Goal: Task Accomplishment & Management: Manage account settings

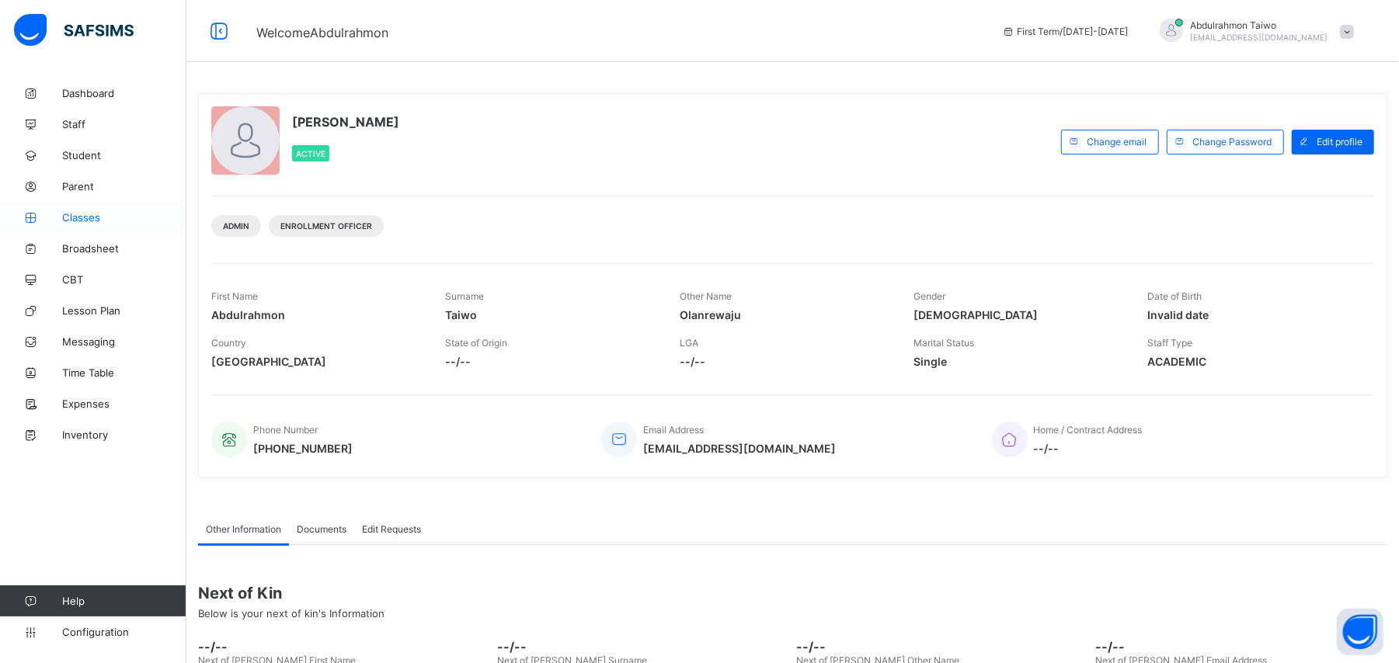
click at [82, 224] on link "Classes" at bounding box center [93, 217] width 186 height 31
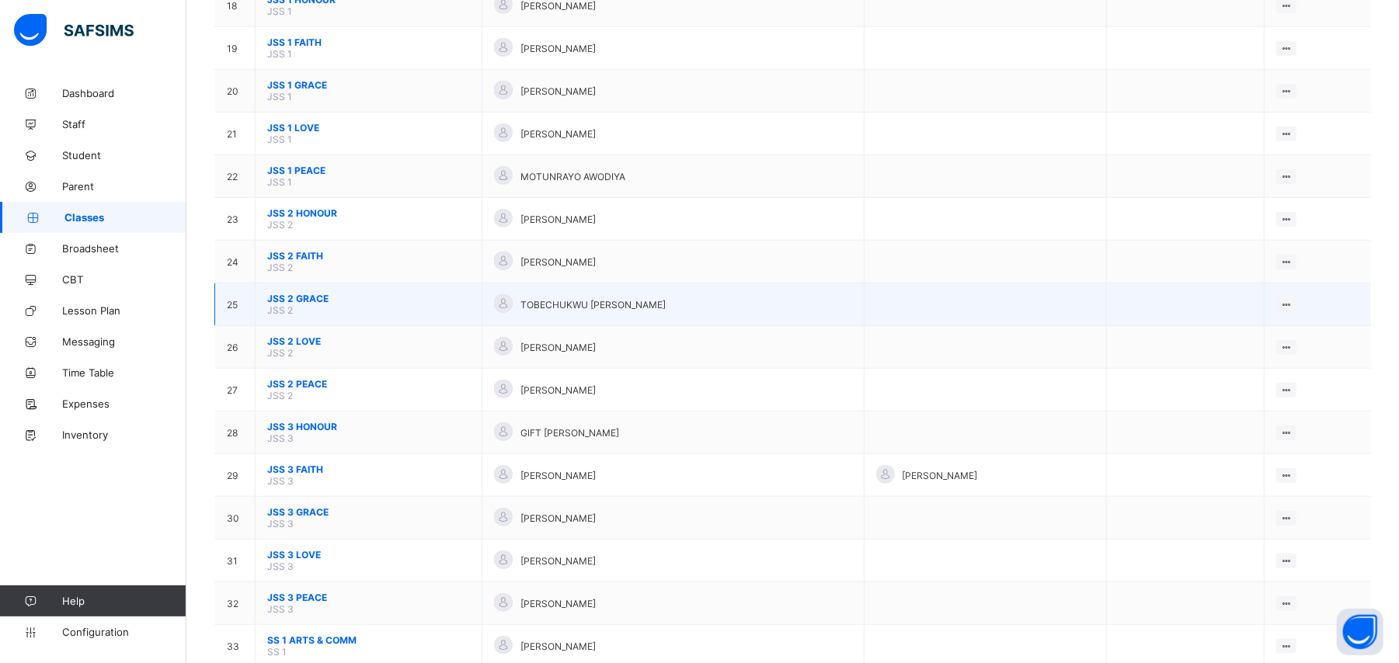
scroll to position [932, 0]
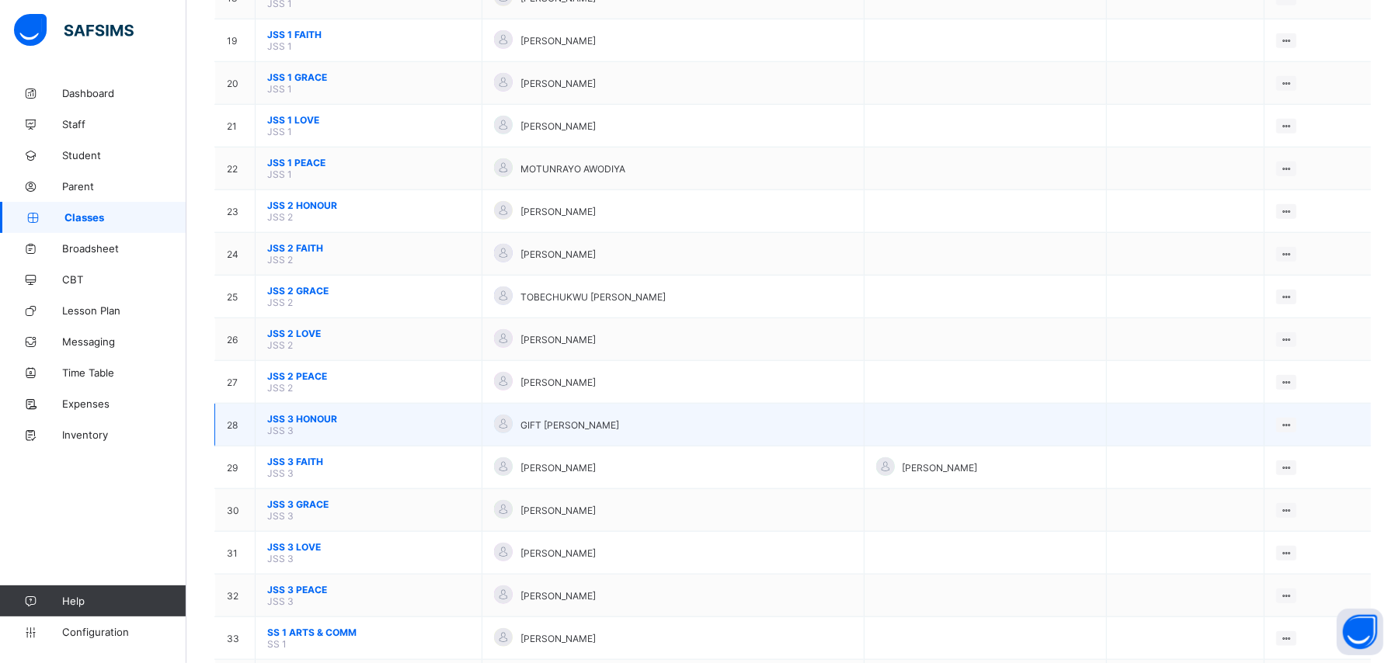
click at [309, 413] on span "JSS 3 HONOUR" at bounding box center [368, 419] width 203 height 12
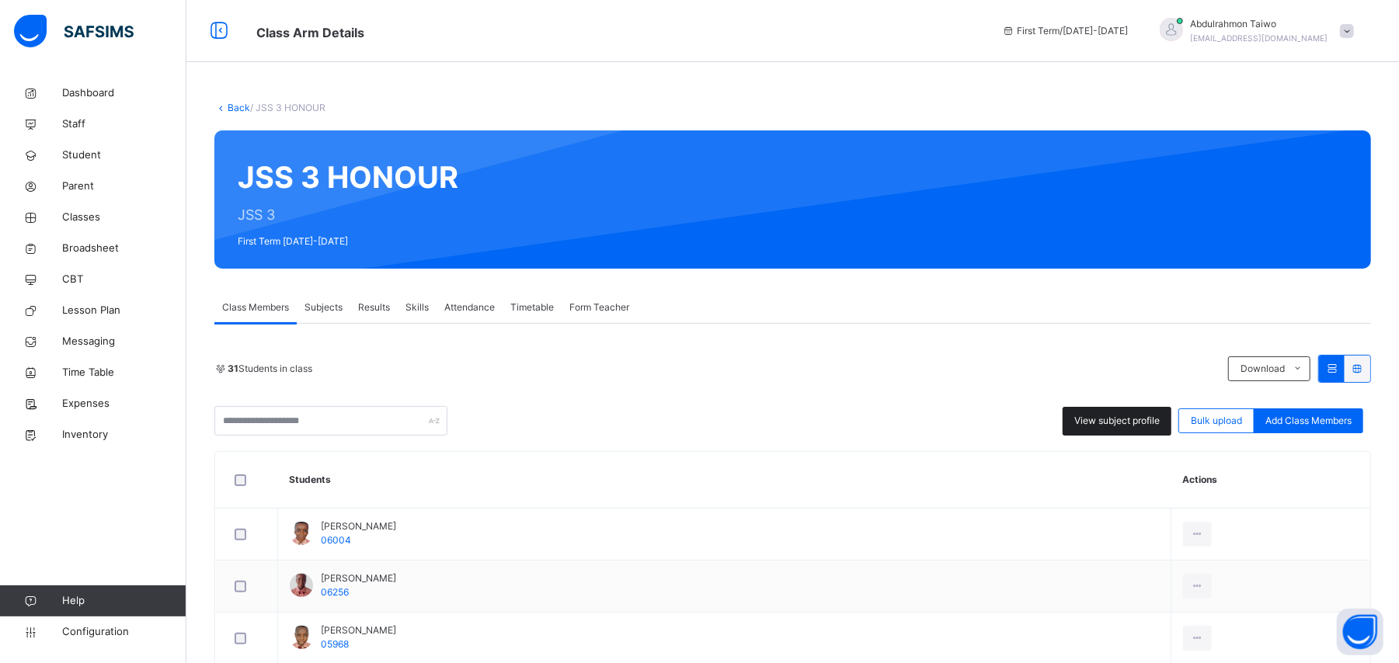
click at [1118, 424] on span "View subject profile" at bounding box center [1116, 421] width 85 height 14
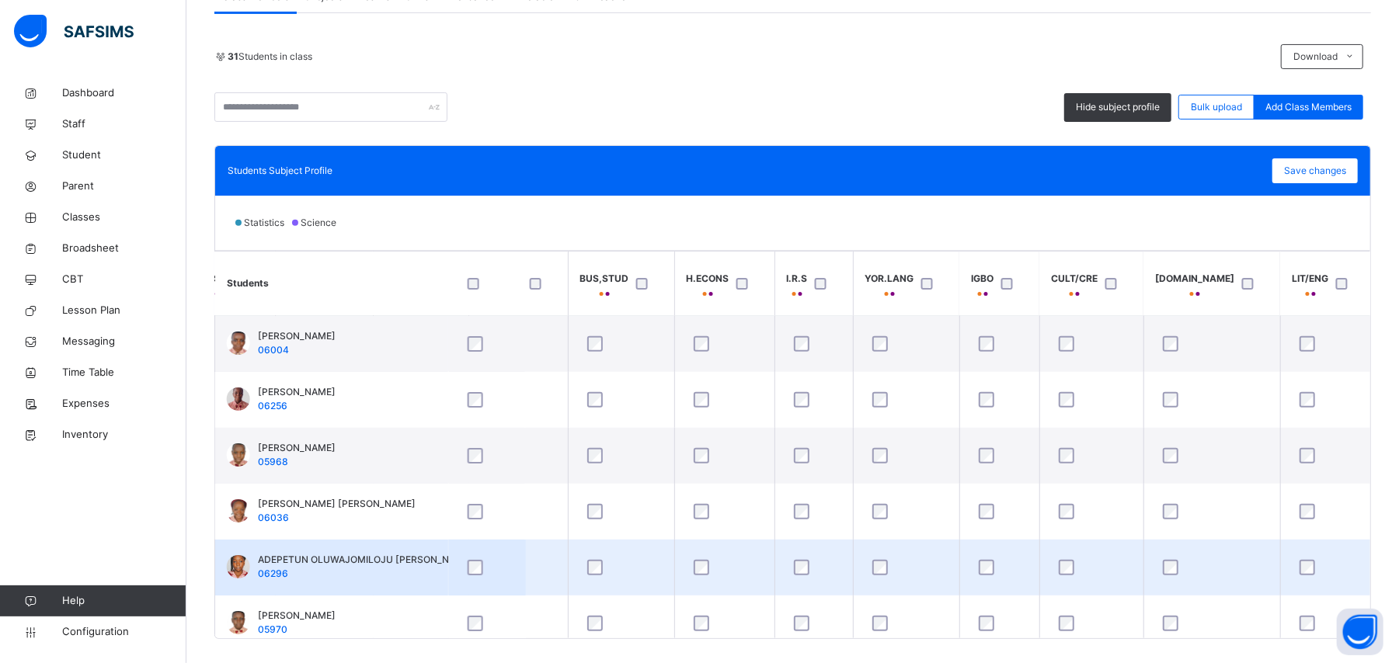
scroll to position [0, 1458]
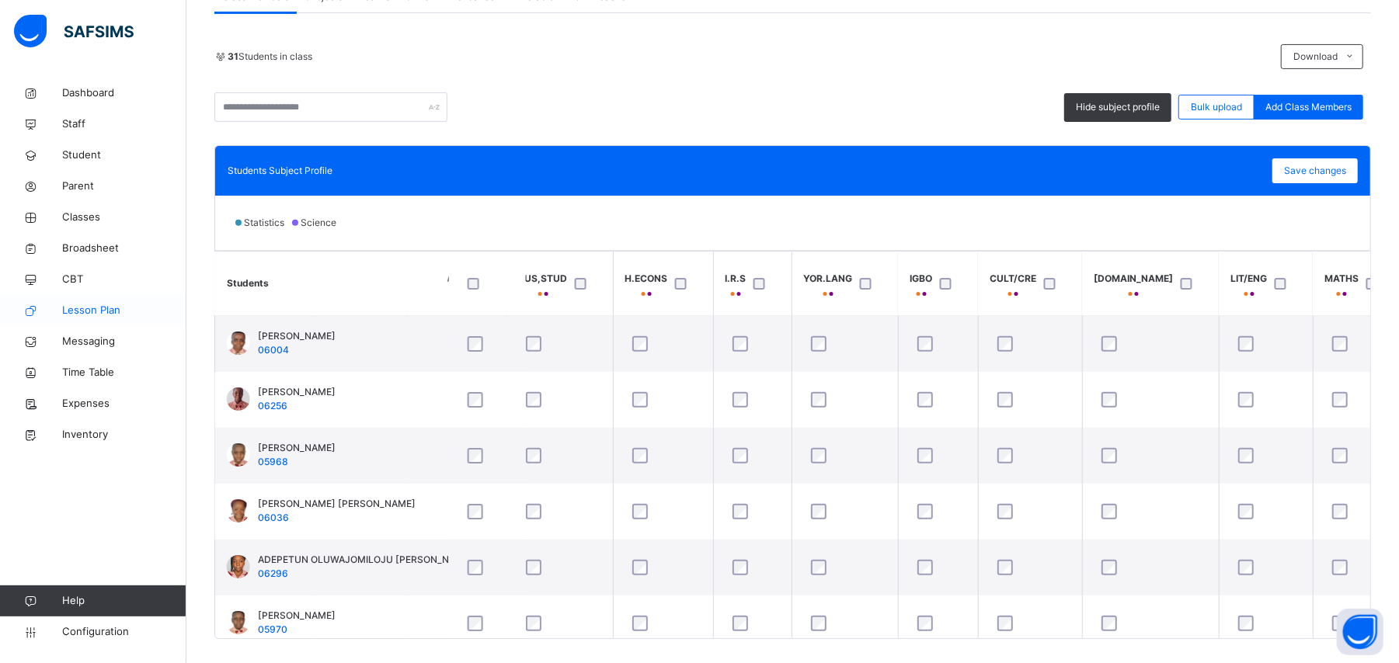
click at [106, 311] on span "Lesson Plan" at bounding box center [124, 311] width 124 height 16
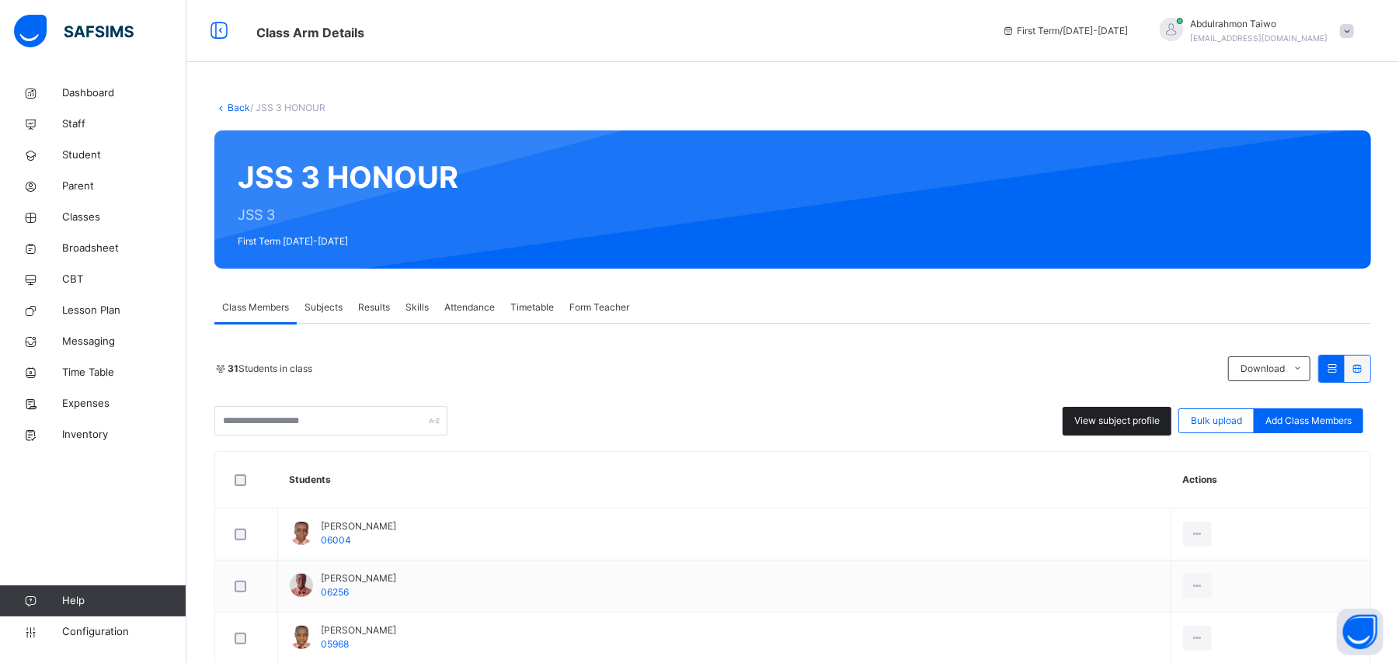
click at [1145, 416] on span "View subject profile" at bounding box center [1116, 421] width 85 height 14
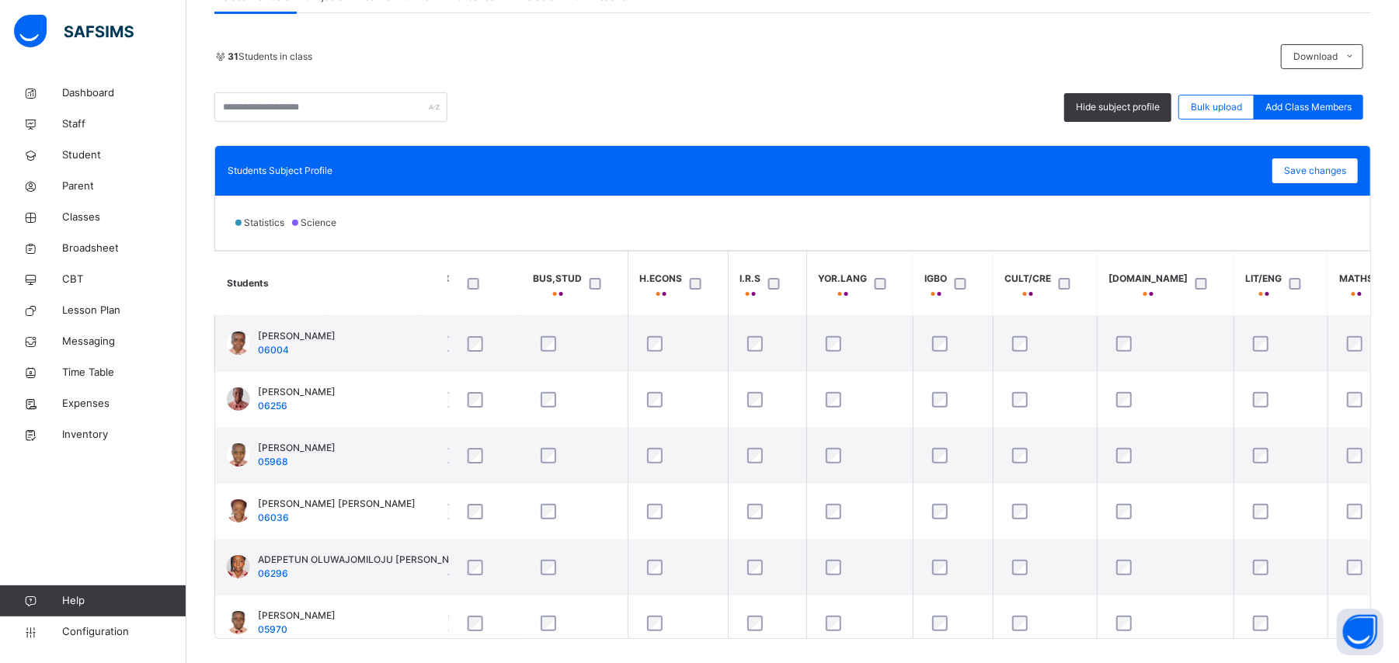
scroll to position [0, 1458]
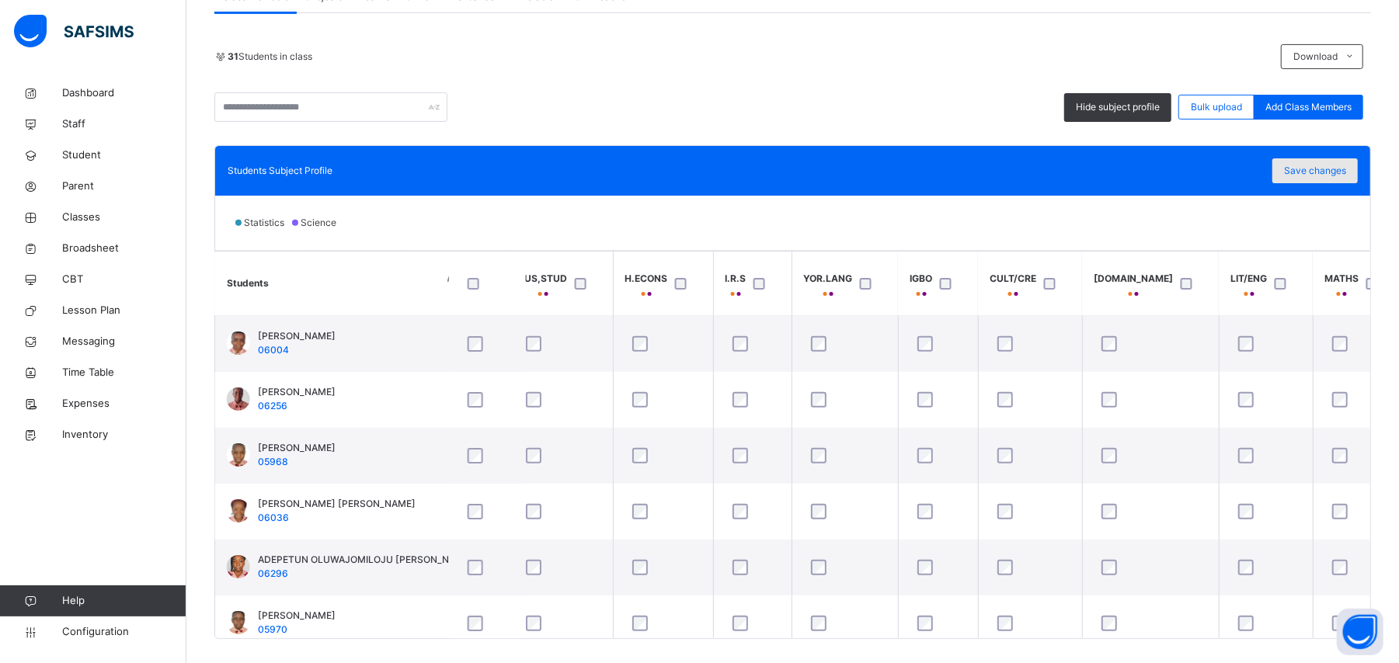
click at [1321, 176] on span "Save changes" at bounding box center [1315, 171] width 62 height 14
click at [913, 222] on div "Statistics Science" at bounding box center [792, 223] width 1155 height 54
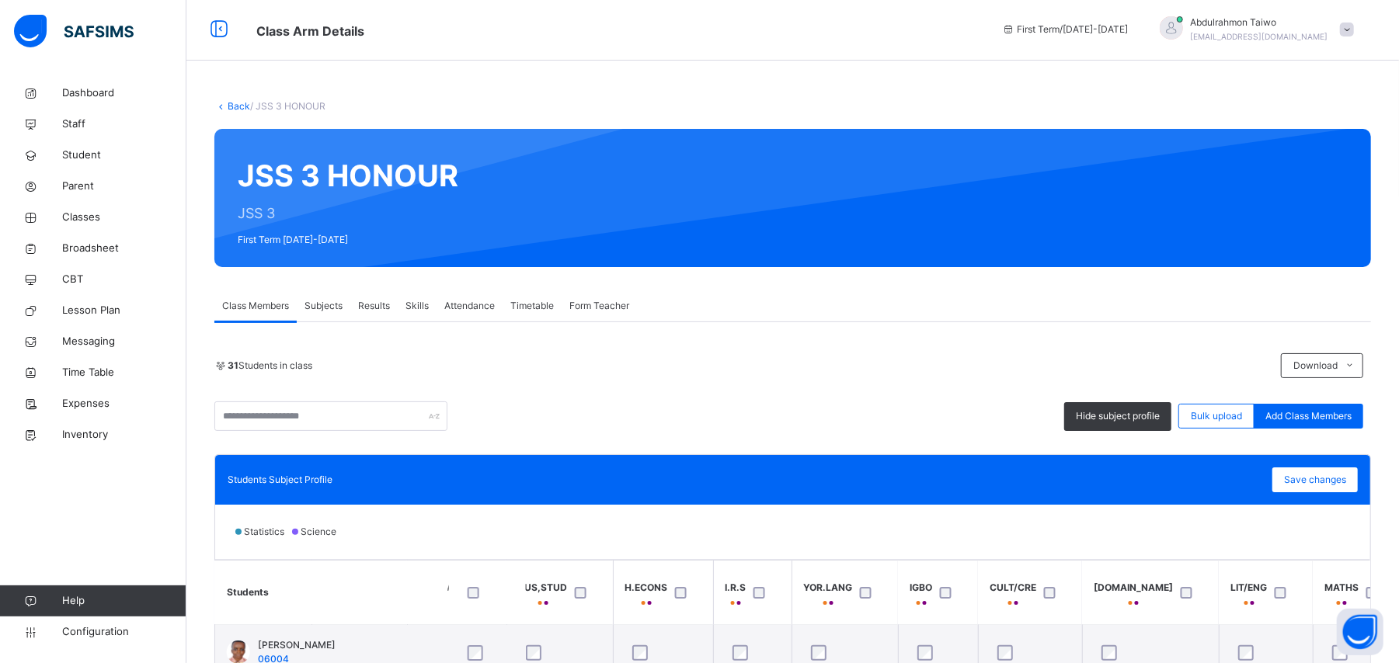
scroll to position [0, 0]
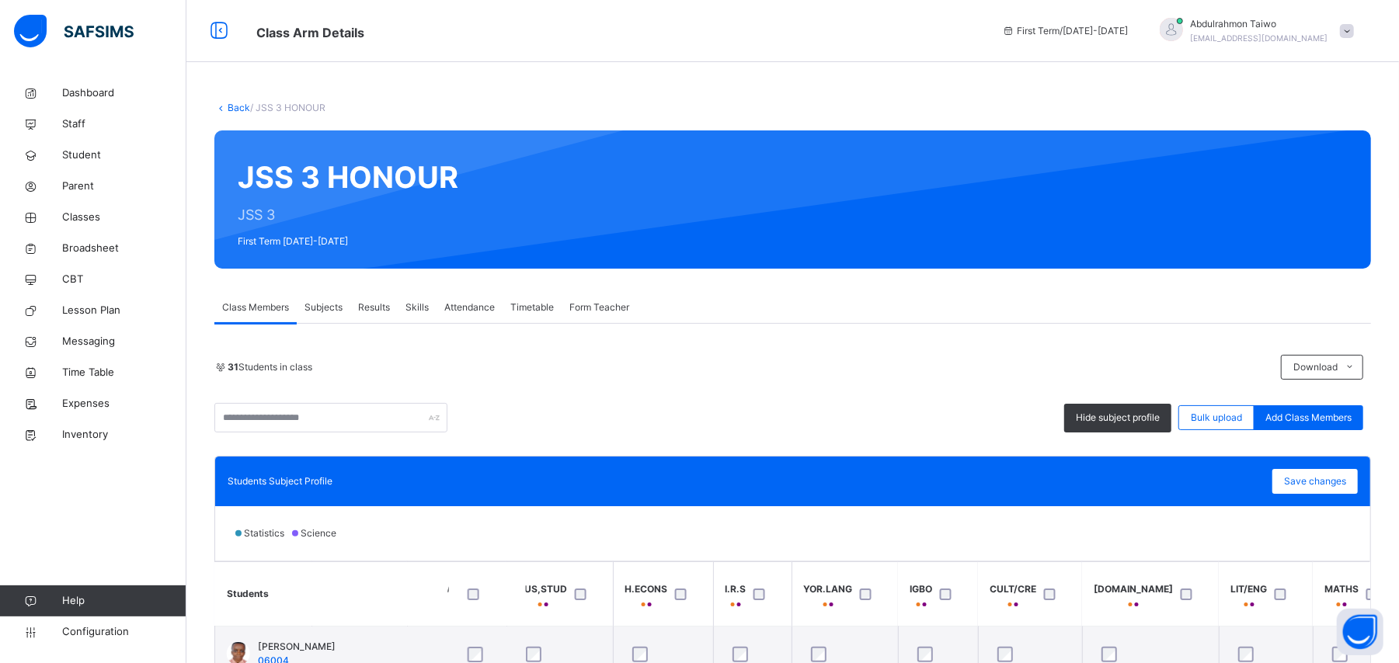
click at [235, 103] on link "Back" at bounding box center [239, 108] width 23 height 12
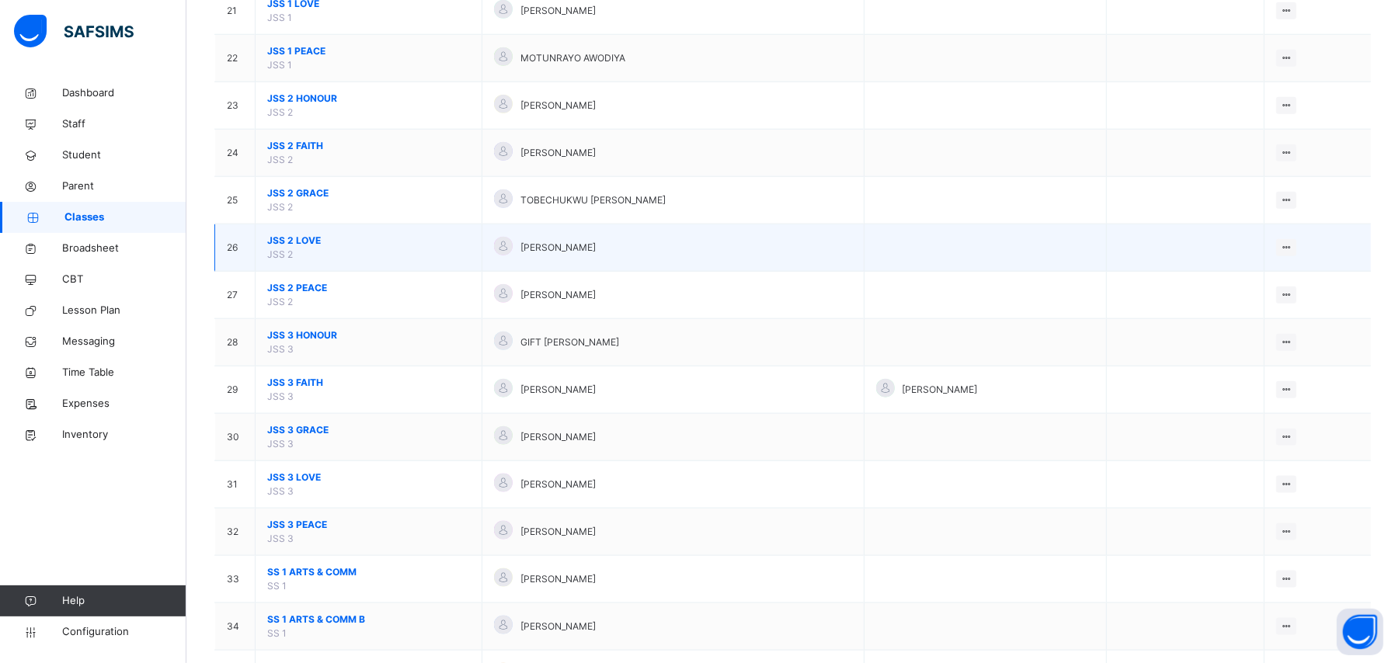
scroll to position [1346, 0]
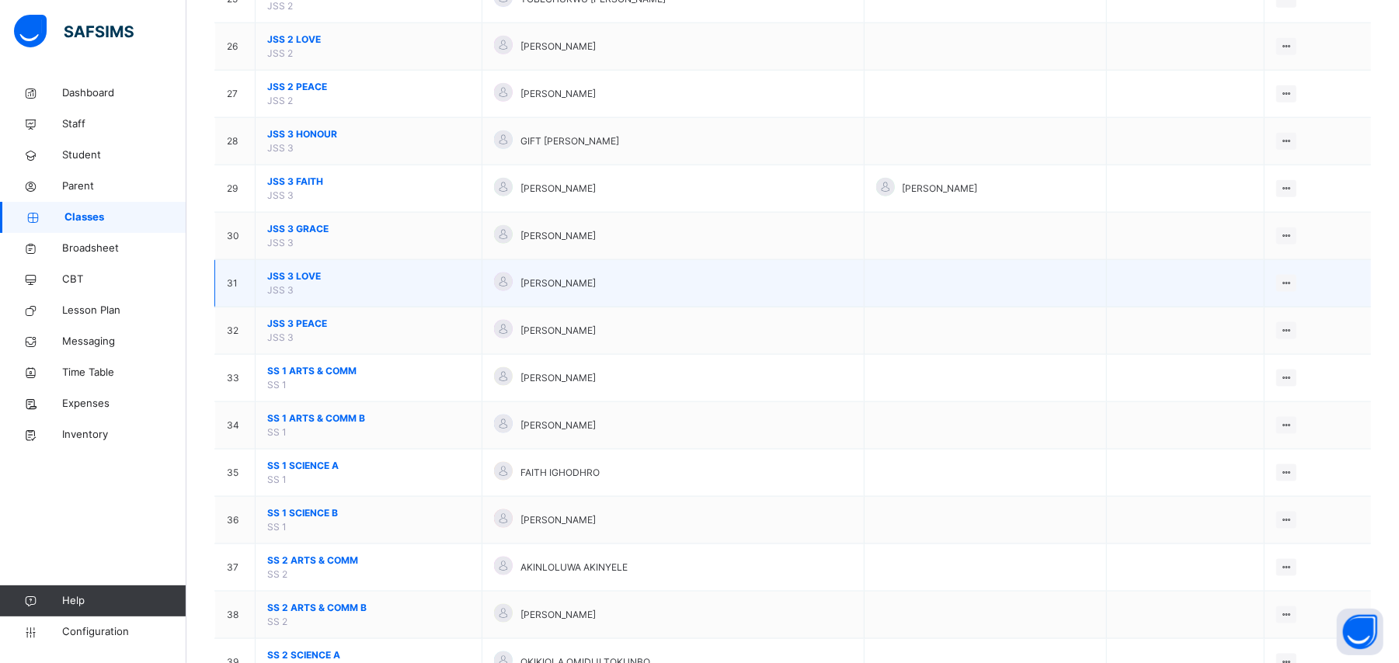
click at [300, 283] on span "JSS 3 LOVE" at bounding box center [368, 277] width 203 height 14
